Goal: Transaction & Acquisition: Purchase product/service

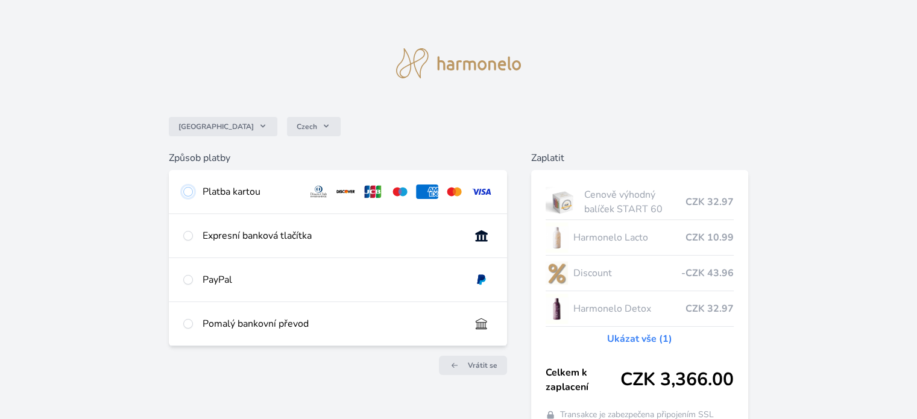
click at [185, 195] on input "radio" at bounding box center [188, 192] width 10 height 10
radio input "true"
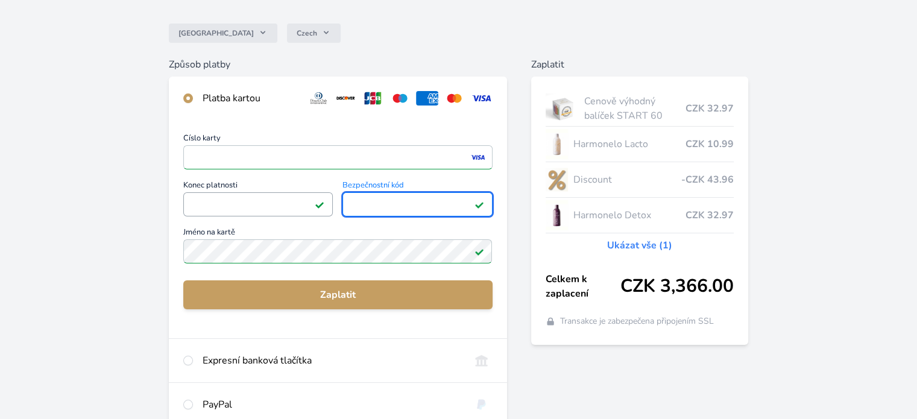
scroll to position [94, 0]
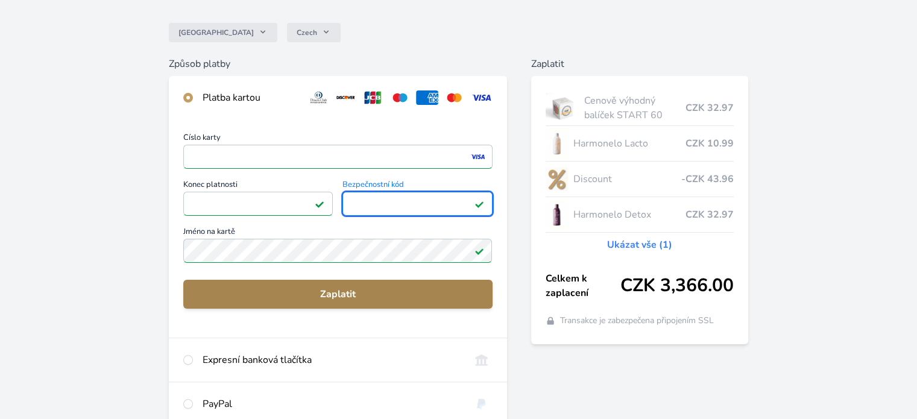
click at [332, 295] on span "Zaplatit" at bounding box center [338, 294] width 290 height 14
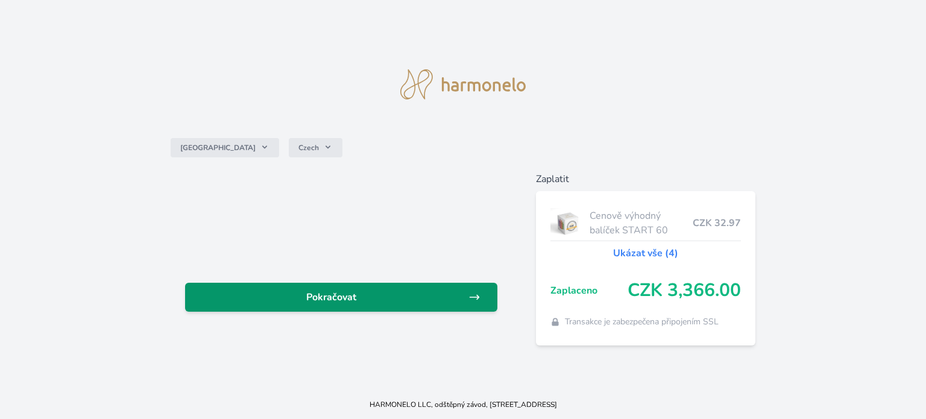
click at [352, 300] on span "Pokračovat" at bounding box center [332, 297] width 274 height 14
